Goal: Find specific page/section

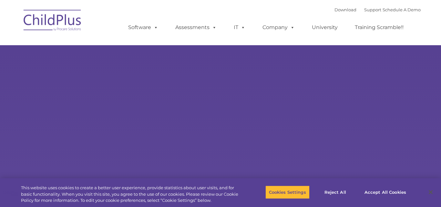
type input ""
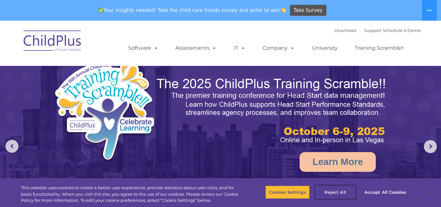
click at [333, 193] on button "Reject All" at bounding box center [335, 192] width 40 height 14
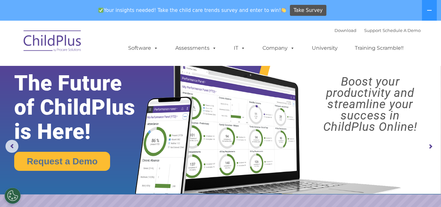
click at [69, 41] on img at bounding box center [52, 42] width 65 height 32
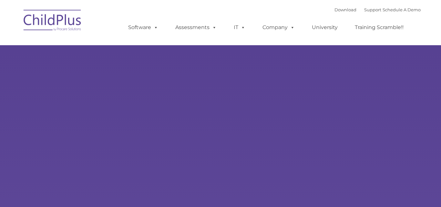
type input ""
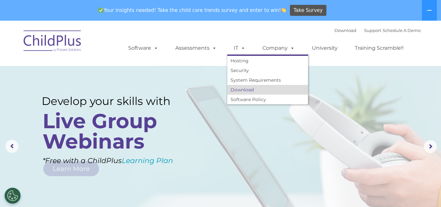
click at [239, 89] on link "Download" at bounding box center [267, 90] width 81 height 10
